Goal: Find specific page/section: Find specific page/section

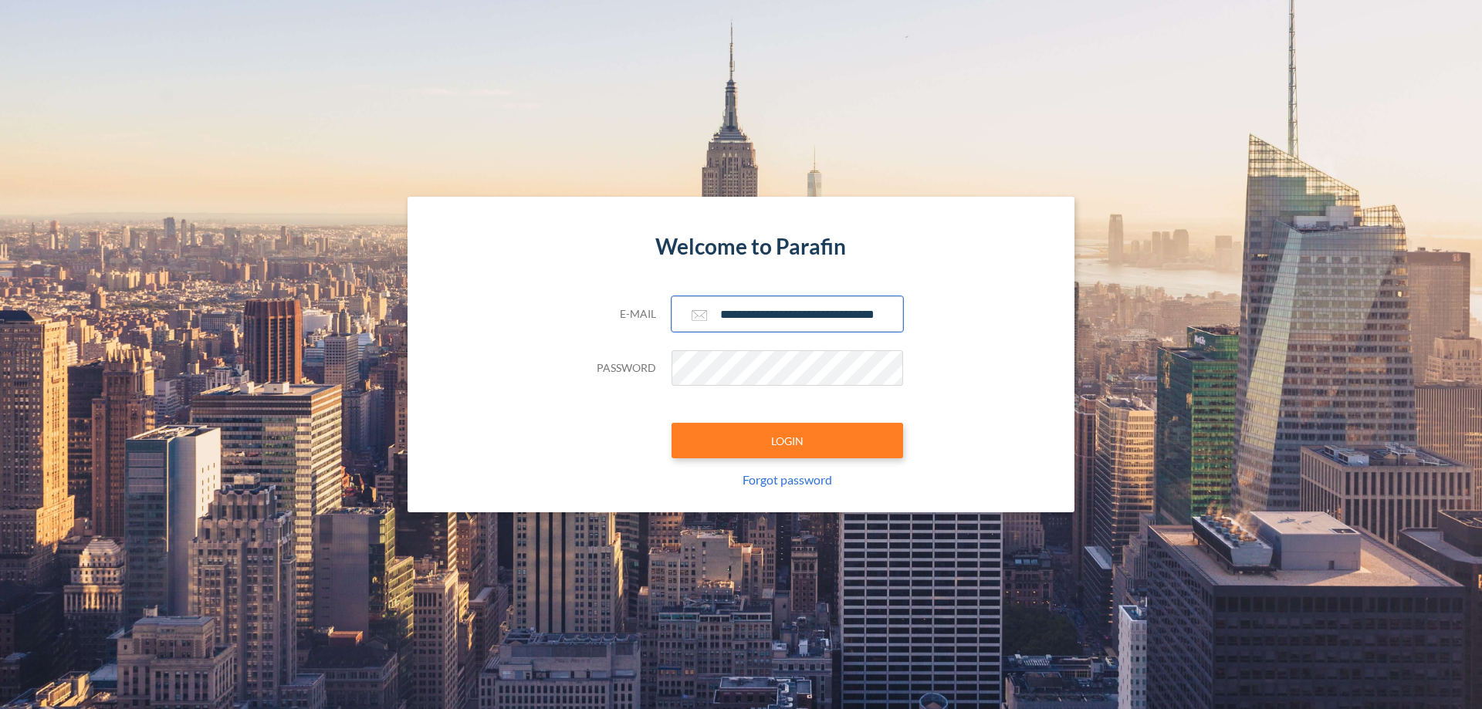
type input "**********"
click at [787, 441] on button "LOGIN" at bounding box center [787, 440] width 232 height 35
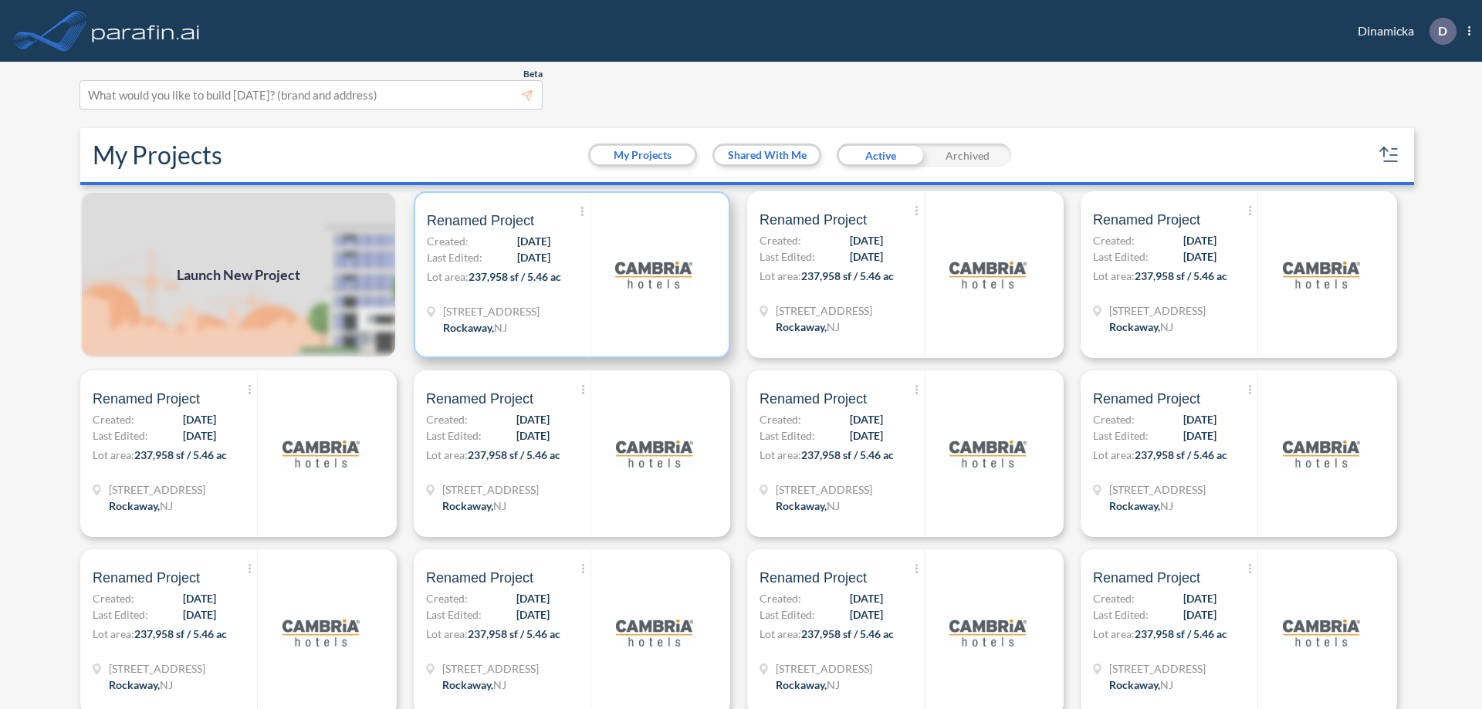
scroll to position [4, 0]
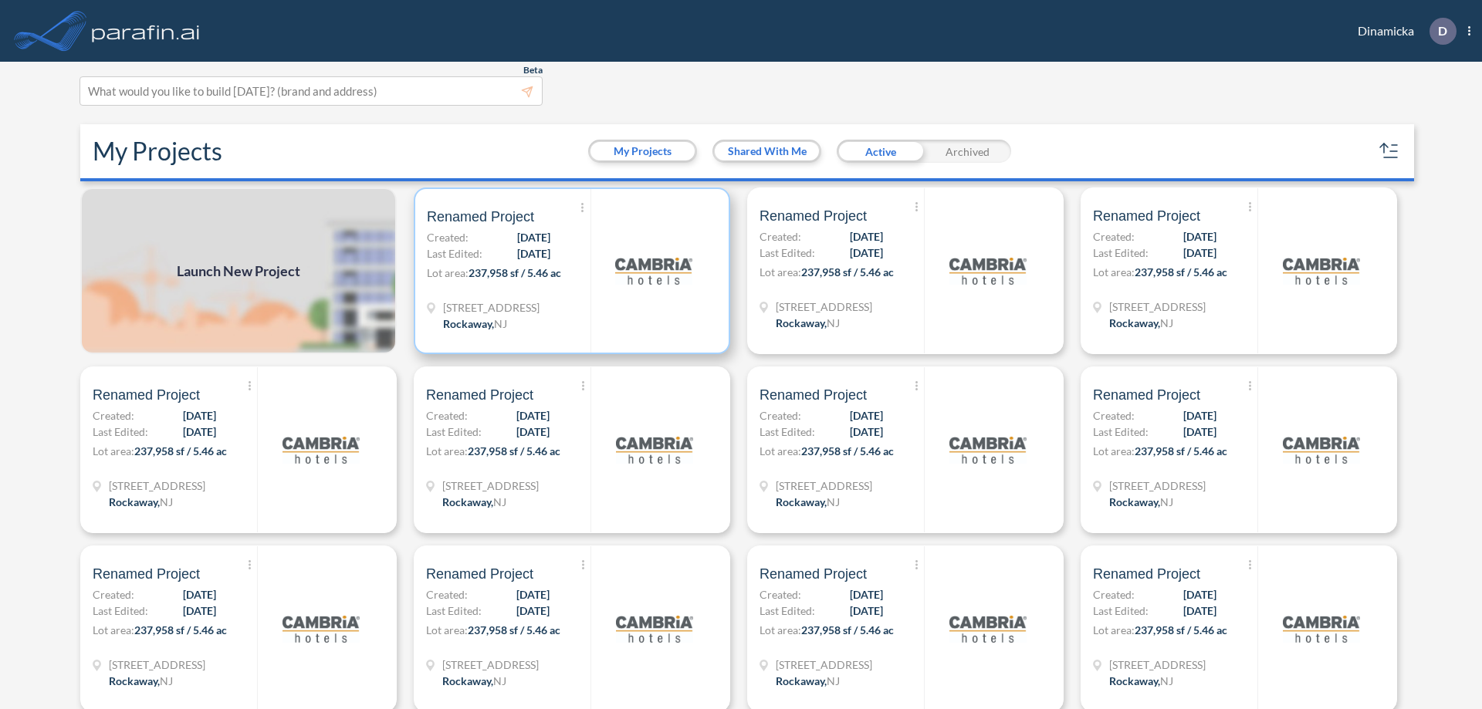
click at [569, 271] on p "Lot area: 237,958 sf / 5.46 ac" at bounding box center [509, 276] width 164 height 22
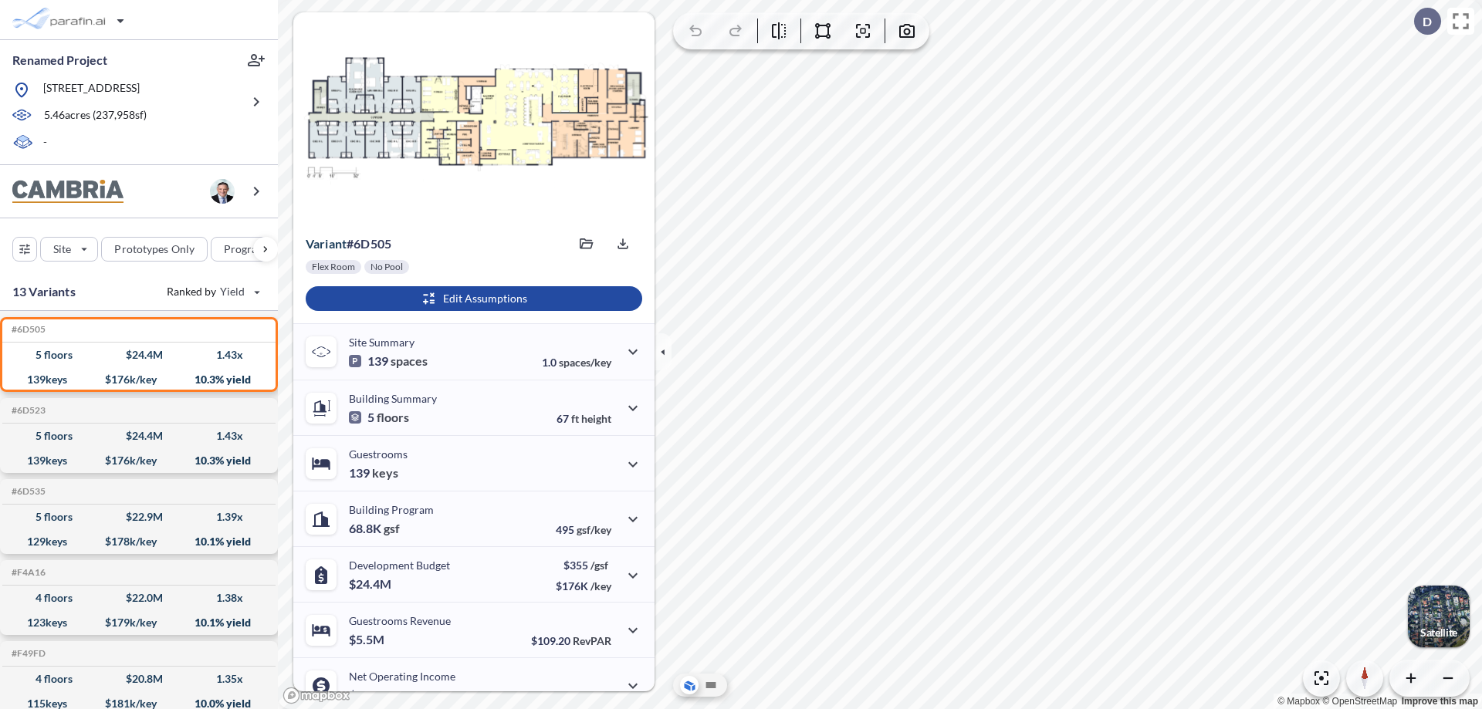
scroll to position [78, 0]
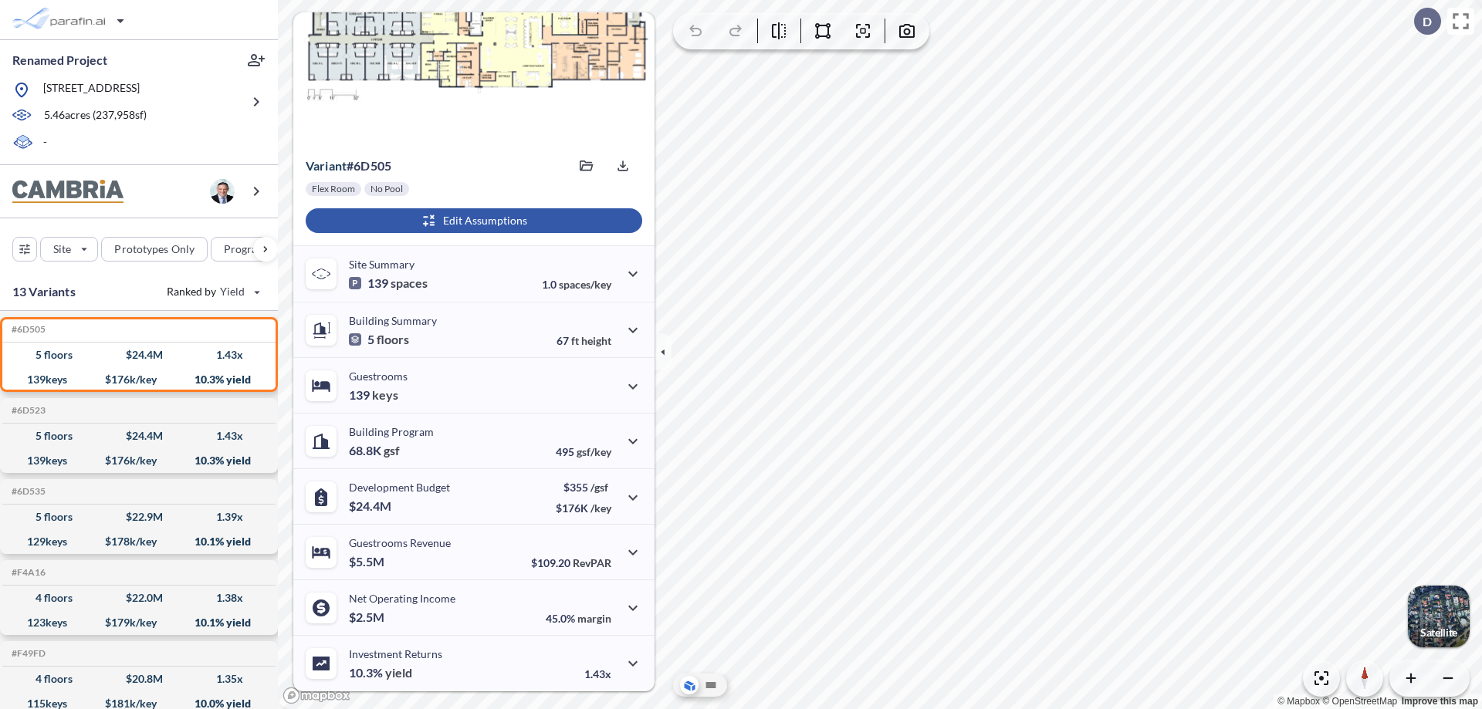
click at [472, 221] on div "button" at bounding box center [474, 220] width 336 height 25
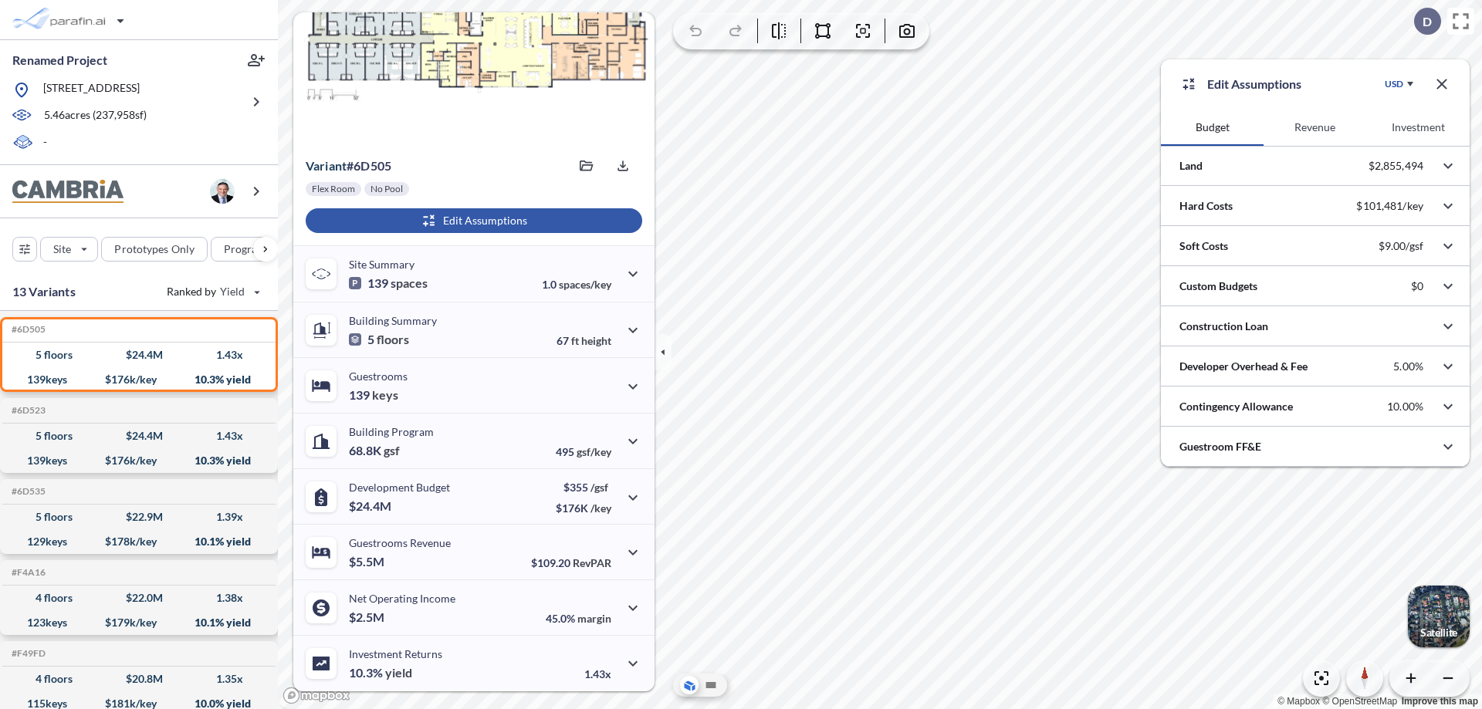
click at [1314, 127] on button "Revenue" at bounding box center [1314, 127] width 103 height 37
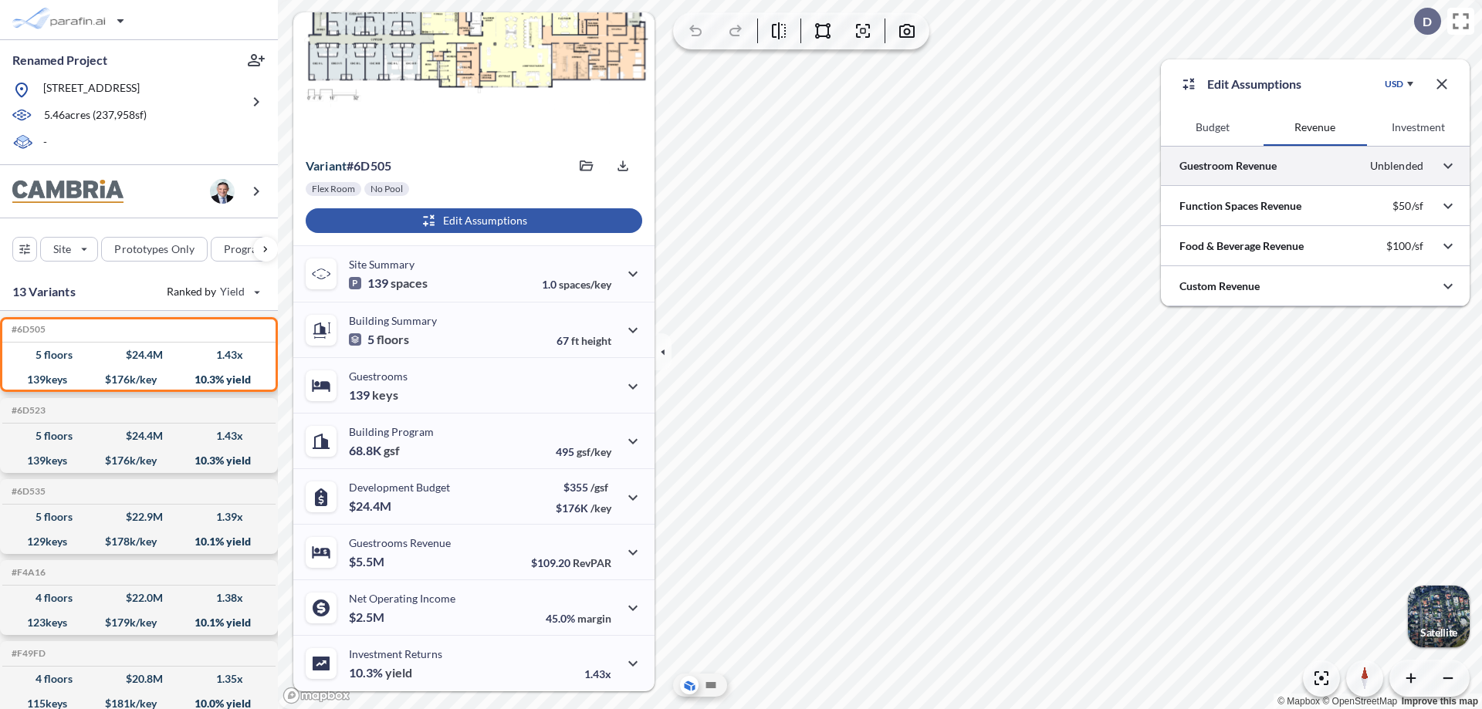
click at [1315, 166] on div at bounding box center [1315, 165] width 309 height 39
